Goal: Find specific page/section: Find specific page/section

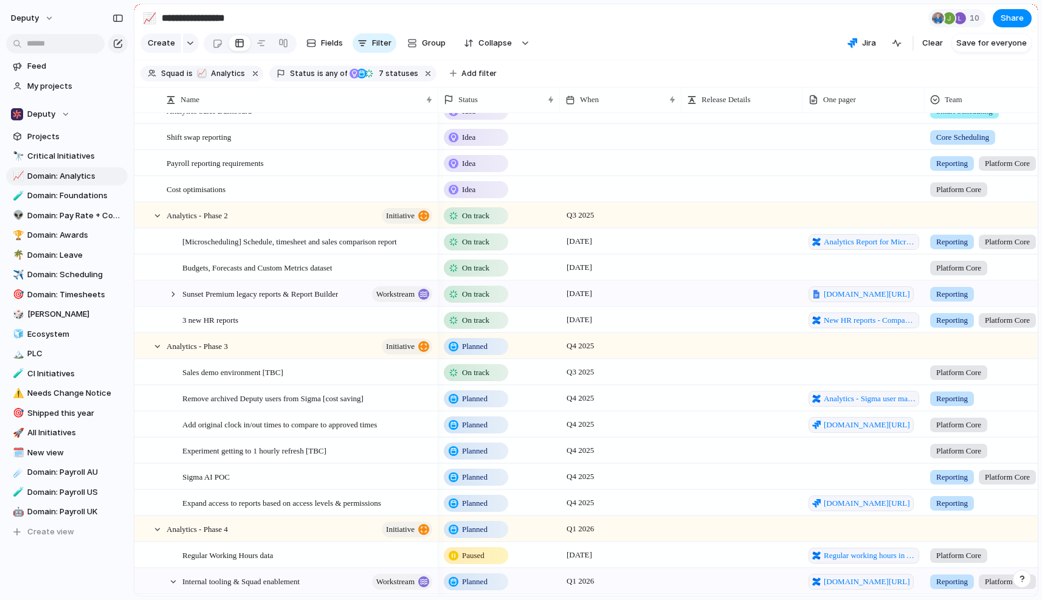
scroll to position [316, 0]
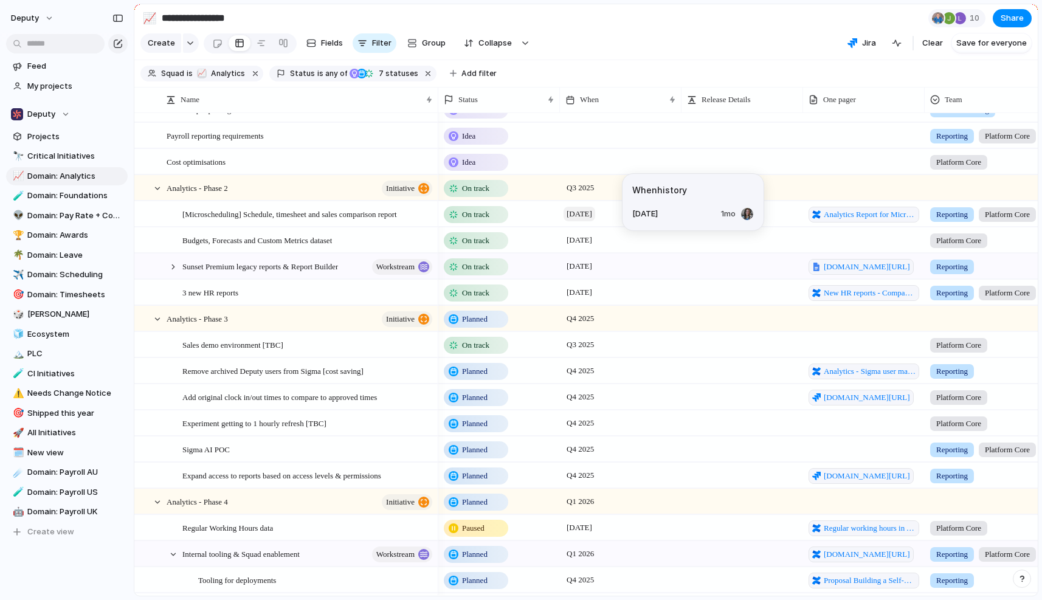
click at [595, 216] on span "August 2025" at bounding box center [580, 214] width 32 height 15
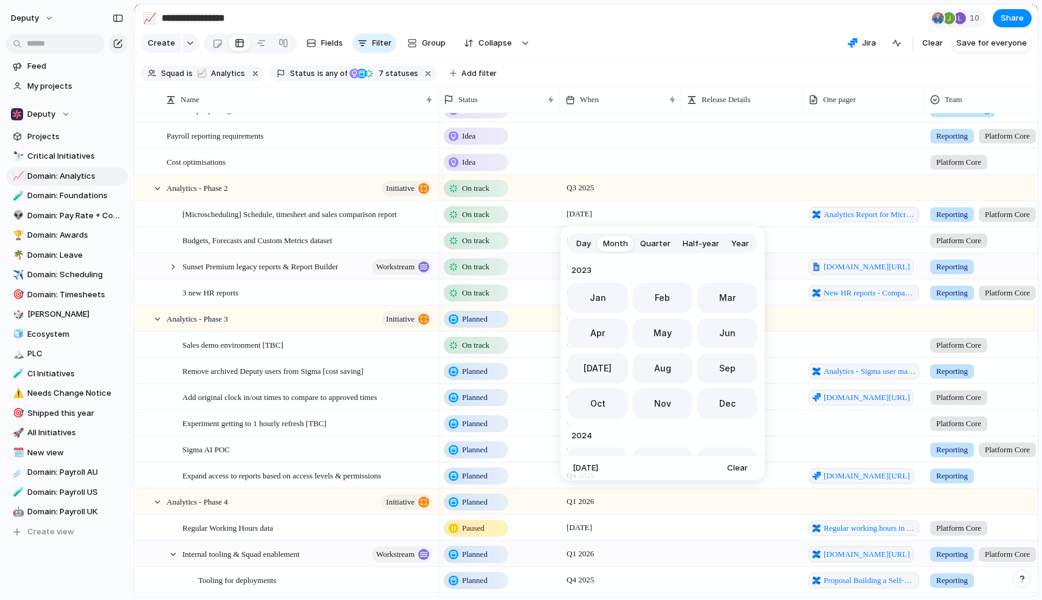
scroll to position [334, 0]
click at [587, 240] on span "Day" at bounding box center [583, 244] width 15 height 12
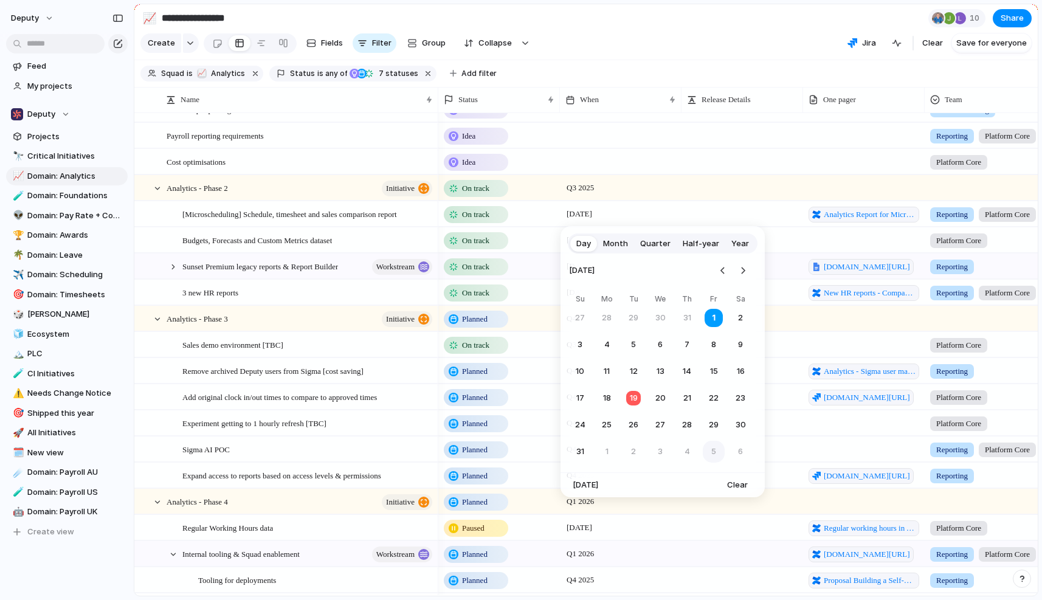
click at [715, 452] on button "5" at bounding box center [714, 452] width 22 height 22
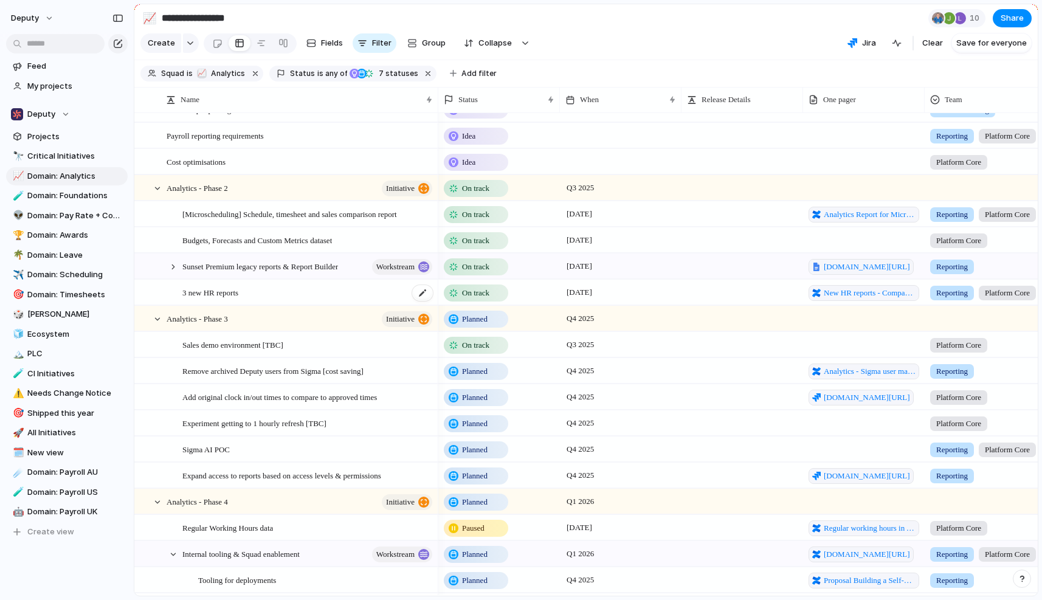
click at [384, 291] on div "3 new HR reports" at bounding box center [308, 292] width 252 height 25
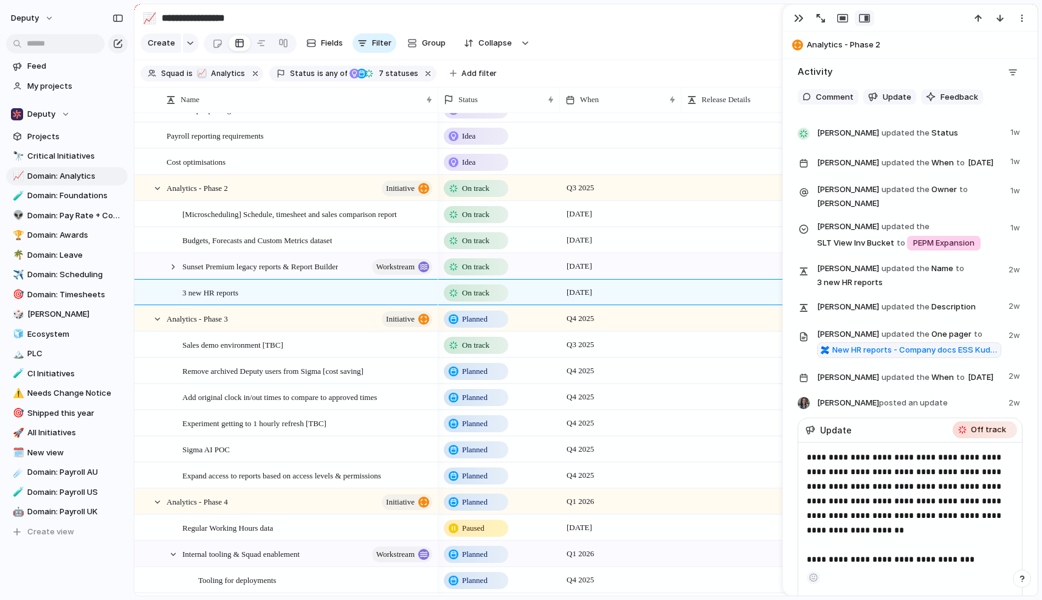
scroll to position [638, 0]
